Goal: Information Seeking & Learning: Learn about a topic

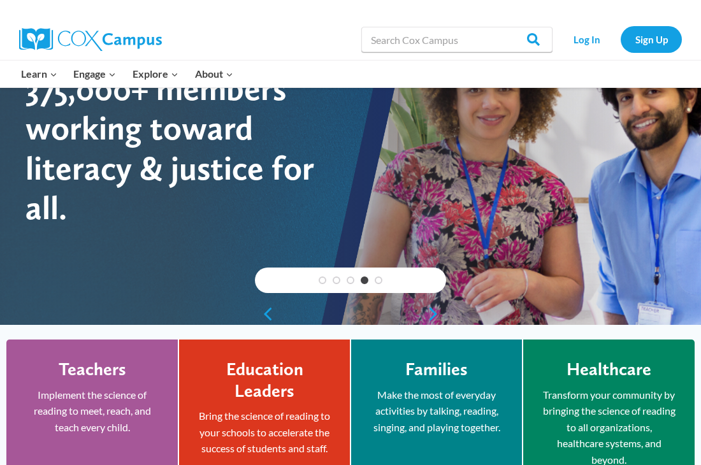
scroll to position [112, 0]
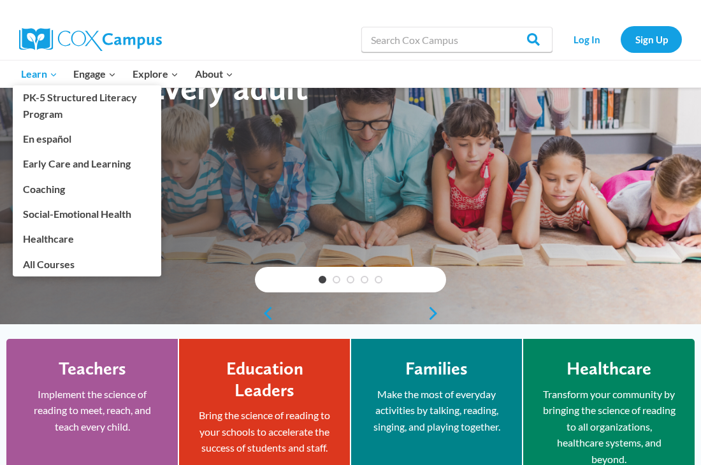
click at [36, 74] on span "Learn Expand" at bounding box center [39, 74] width 36 height 17
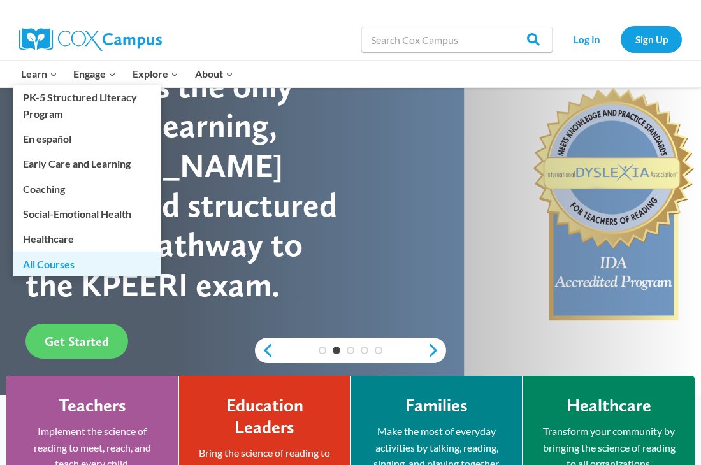
click at [70, 262] on link "All Courses" at bounding box center [87, 264] width 148 height 24
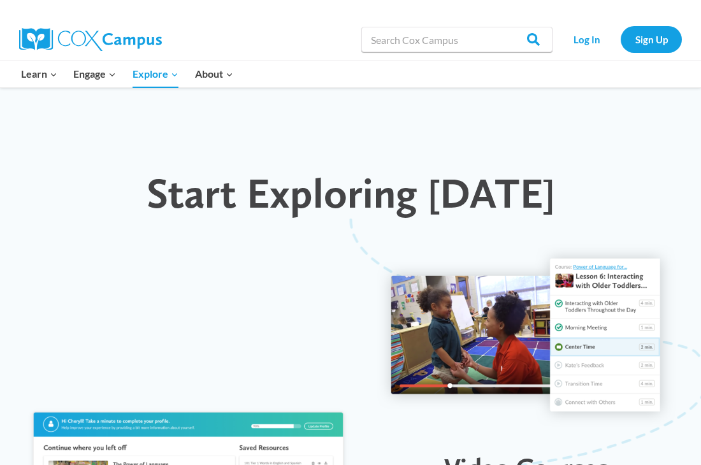
scroll to position [1202, 0]
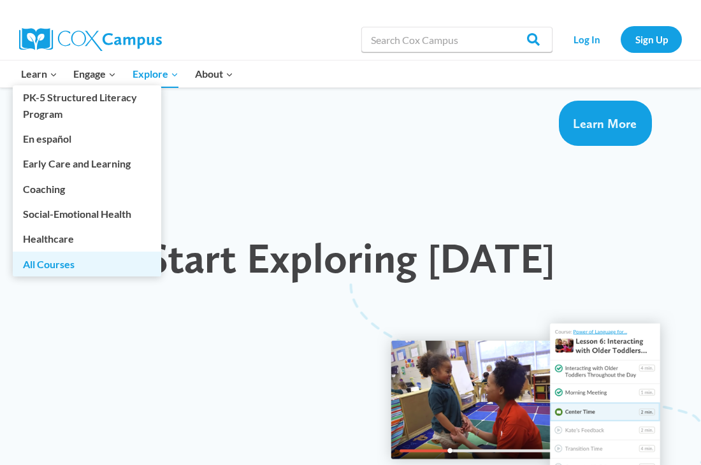
click at [55, 268] on link "All Courses" at bounding box center [87, 264] width 148 height 24
